Goal: Book appointment/travel/reservation

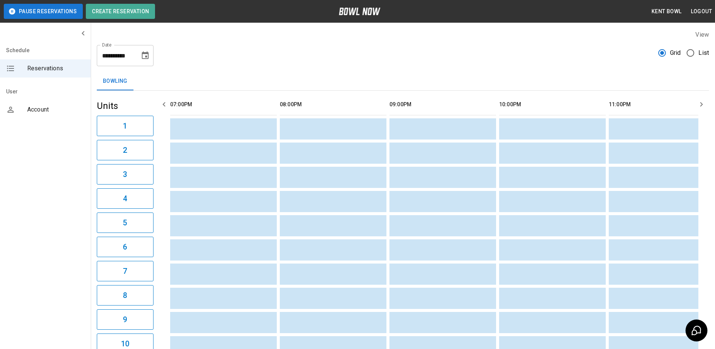
scroll to position [0, 658]
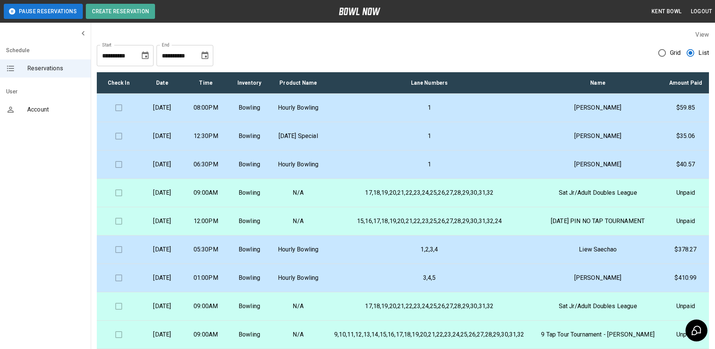
click at [178, 112] on p "[DATE]" at bounding box center [161, 107] width 31 height 9
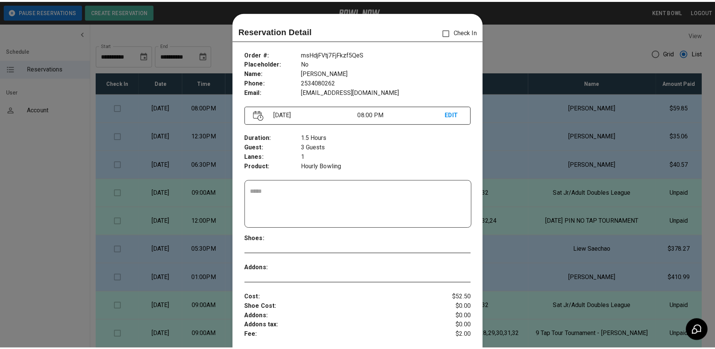
scroll to position [12, 0]
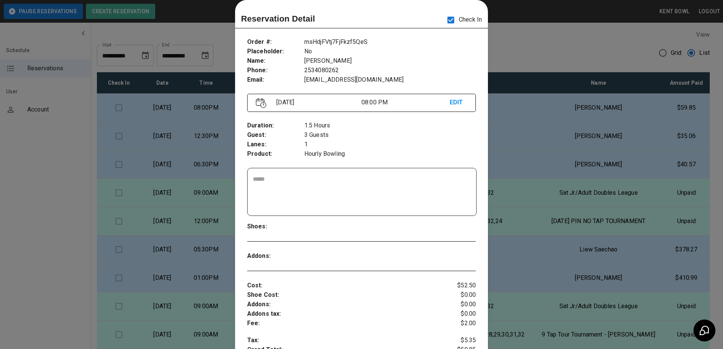
click at [60, 186] on div at bounding box center [361, 174] width 723 height 349
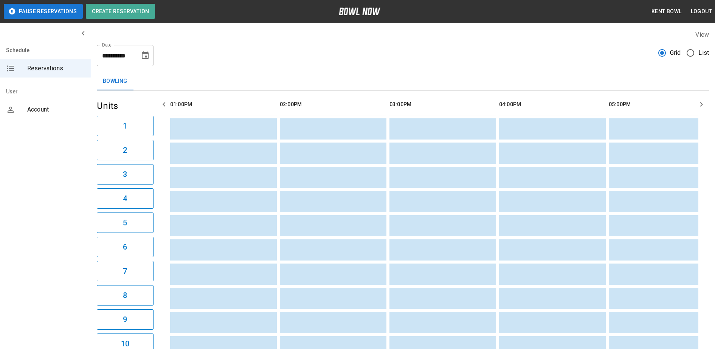
scroll to position [0, 687]
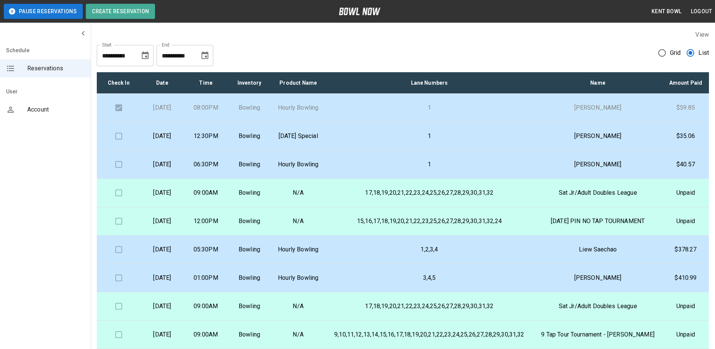
click at [313, 141] on p "[DATE] Special" at bounding box center [298, 136] width 42 height 9
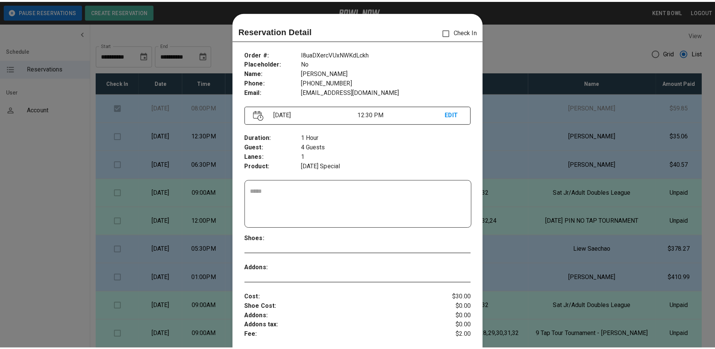
scroll to position [12, 0]
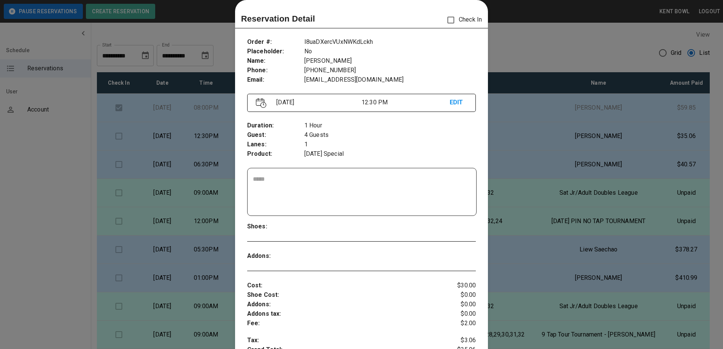
click at [64, 160] on div at bounding box center [361, 174] width 723 height 349
